Goal: Task Accomplishment & Management: Use online tool/utility

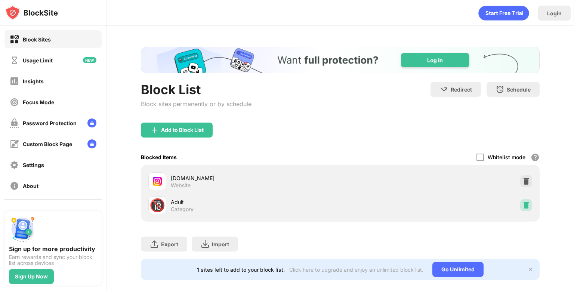
click at [523, 207] on img at bounding box center [526, 205] width 7 height 7
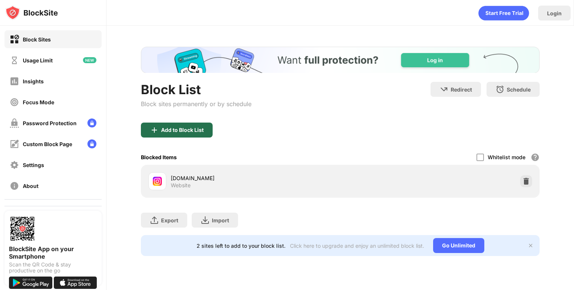
click at [201, 125] on div "Add to Block List" at bounding box center [177, 130] width 72 height 15
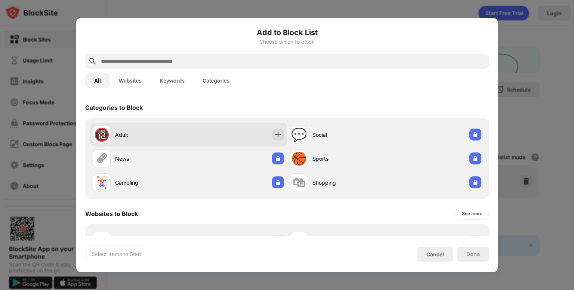
click at [202, 138] on div "🔞 Adult" at bounding box center [188, 135] width 197 height 24
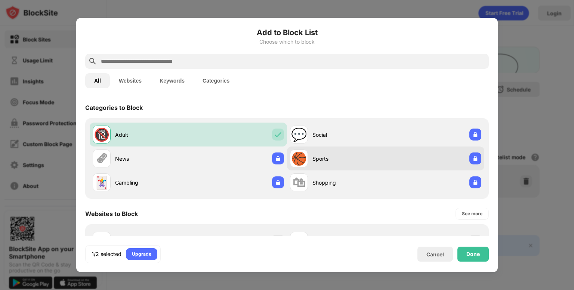
scroll to position [37, 0]
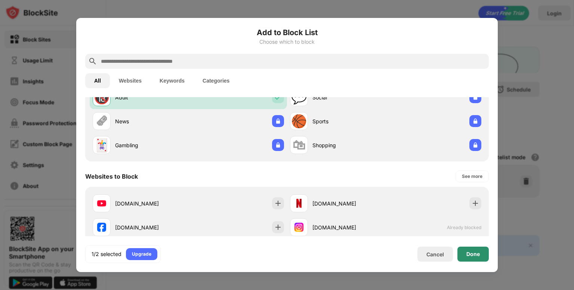
click at [469, 249] on div "Done" at bounding box center [473, 254] width 31 height 15
